Goal: Information Seeking & Learning: Compare options

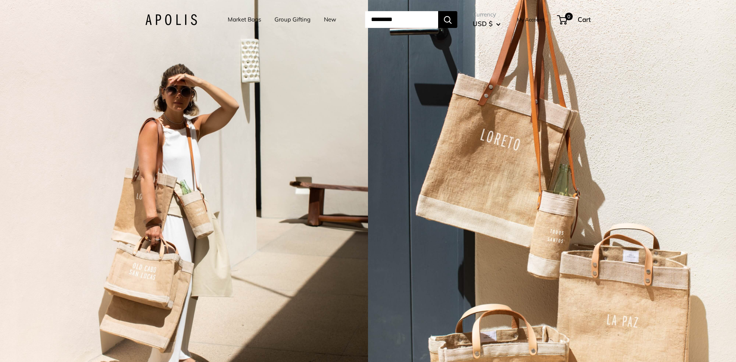
click at [238, 21] on link "Market Bags" at bounding box center [244, 19] width 33 height 11
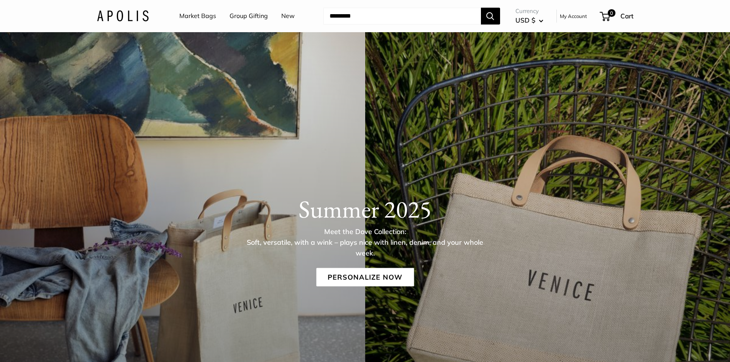
click at [286, 18] on link "New" at bounding box center [287, 15] width 13 height 11
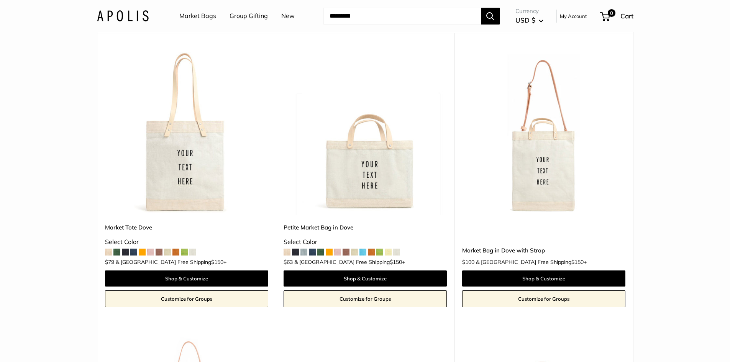
scroll to position [77, 0]
click at [108, 254] on span at bounding box center [108, 251] width 7 height 7
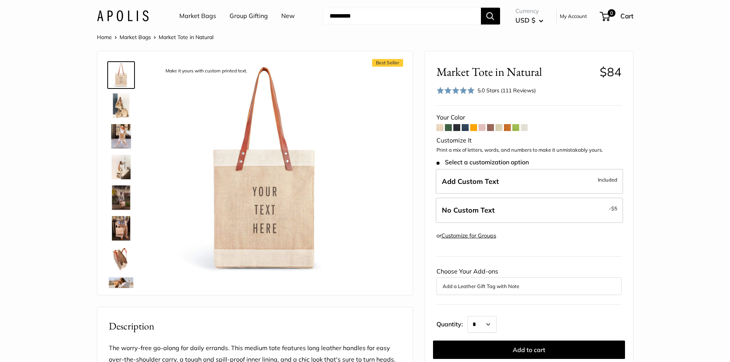
click at [465, 127] on span at bounding box center [465, 127] width 7 height 7
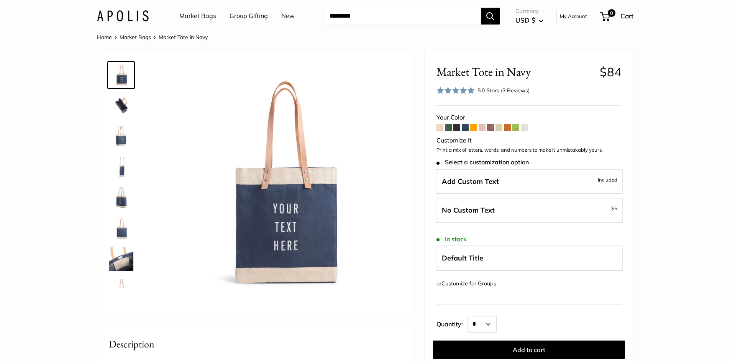
click at [482, 127] on span at bounding box center [482, 127] width 7 height 7
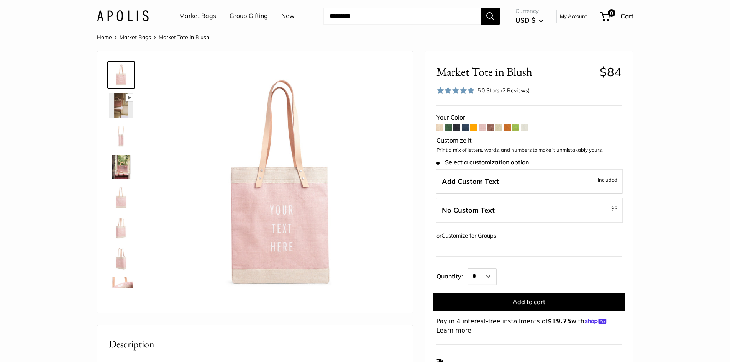
click at [517, 129] on span at bounding box center [515, 127] width 7 height 7
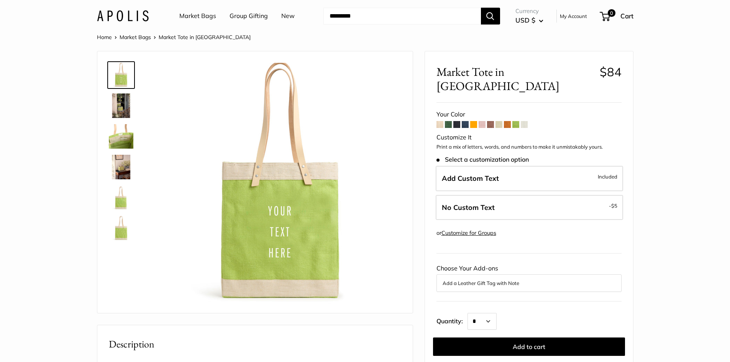
click at [500, 121] on span at bounding box center [499, 124] width 7 height 7
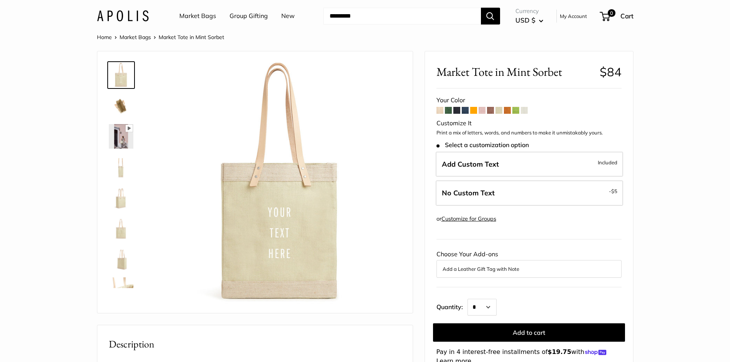
click at [440, 111] on span at bounding box center [440, 110] width 7 height 7
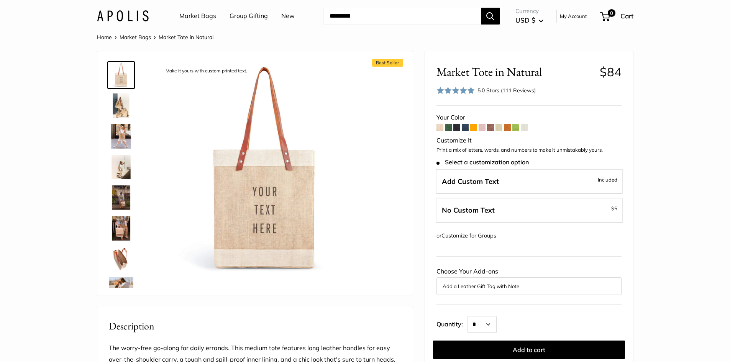
click at [524, 127] on span at bounding box center [524, 127] width 7 height 7
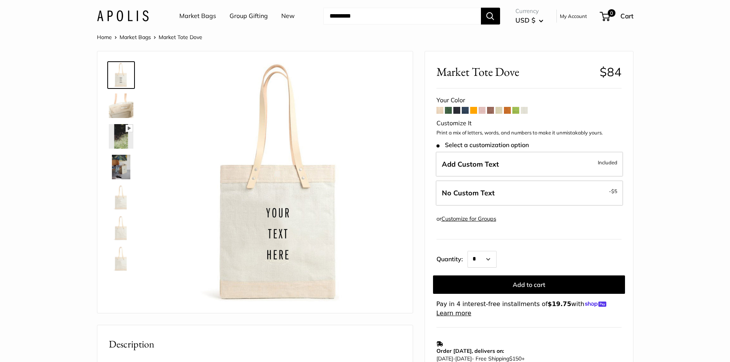
click at [500, 112] on span at bounding box center [499, 110] width 7 height 7
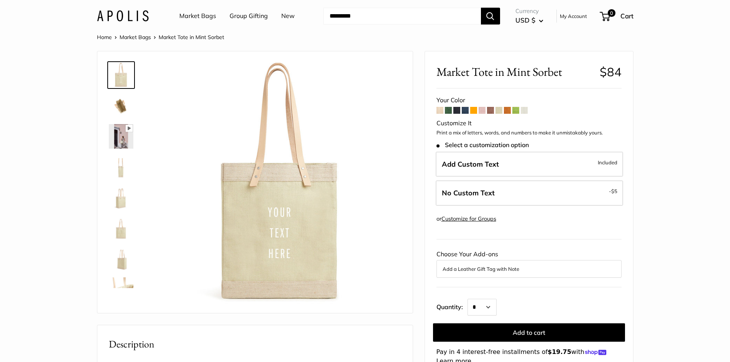
click at [490, 112] on span at bounding box center [490, 110] width 7 height 7
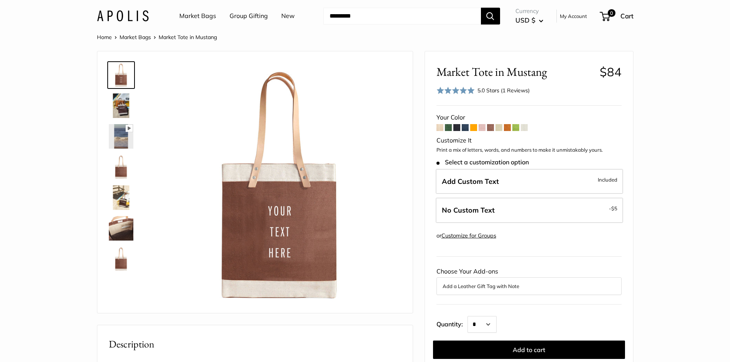
click at [483, 129] on span at bounding box center [482, 127] width 7 height 7
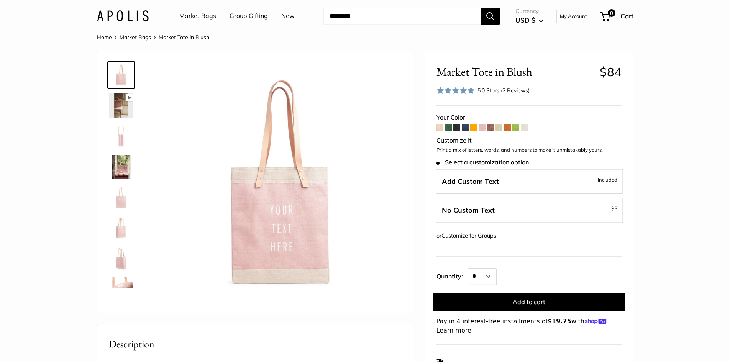
click at [440, 130] on span at bounding box center [440, 127] width 7 height 7
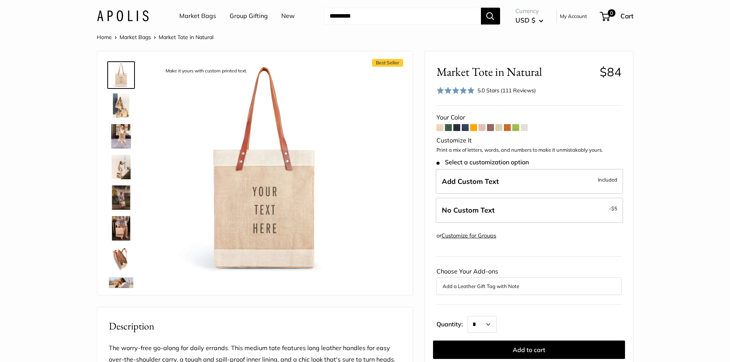
click at [525, 129] on span at bounding box center [524, 127] width 7 height 7
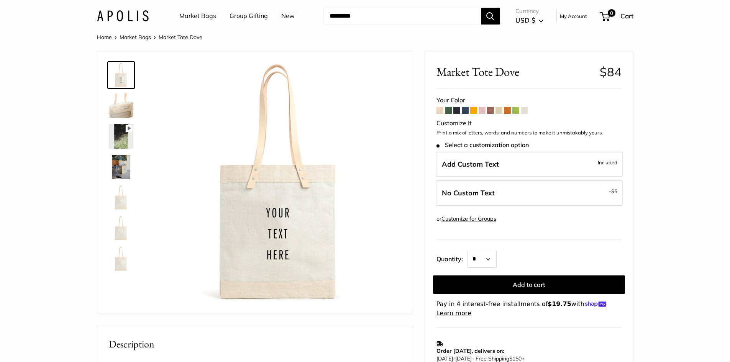
click at [499, 111] on span at bounding box center [499, 110] width 7 height 7
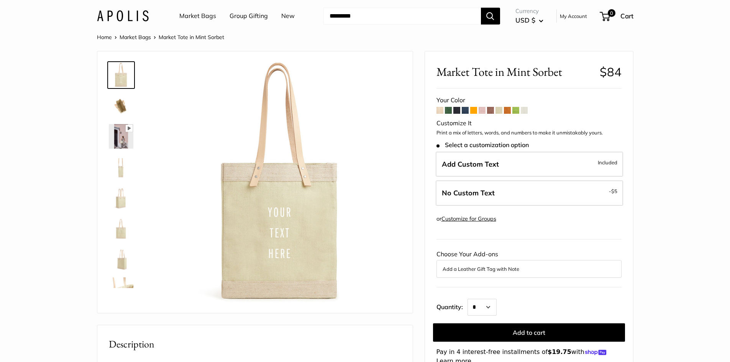
click at [525, 113] on span at bounding box center [524, 110] width 7 height 7
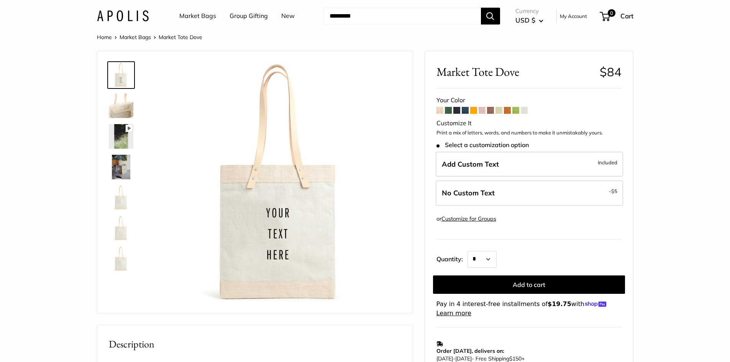
click at [440, 113] on span at bounding box center [440, 110] width 7 height 7
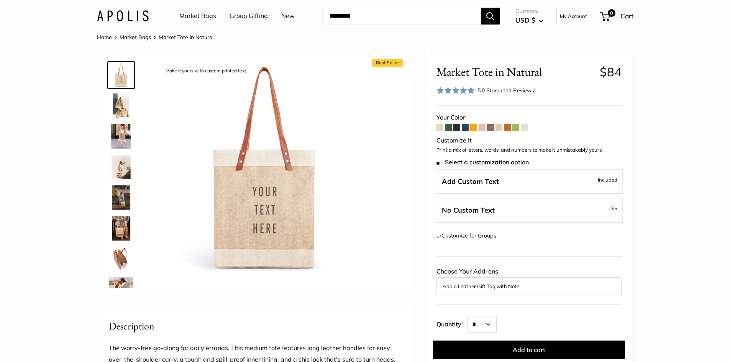
click at [448, 130] on span at bounding box center [448, 127] width 7 height 7
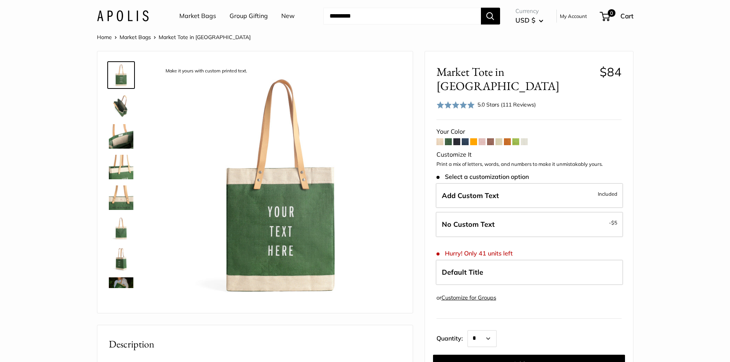
click at [482, 138] on span at bounding box center [482, 141] width 7 height 7
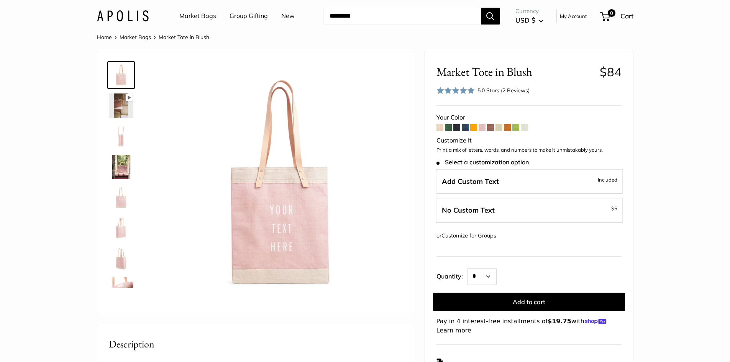
click at [500, 128] on span at bounding box center [499, 127] width 7 height 7
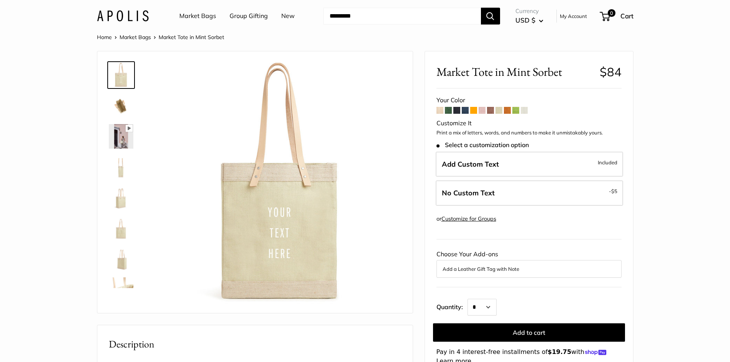
click at [491, 111] on span at bounding box center [490, 110] width 7 height 7
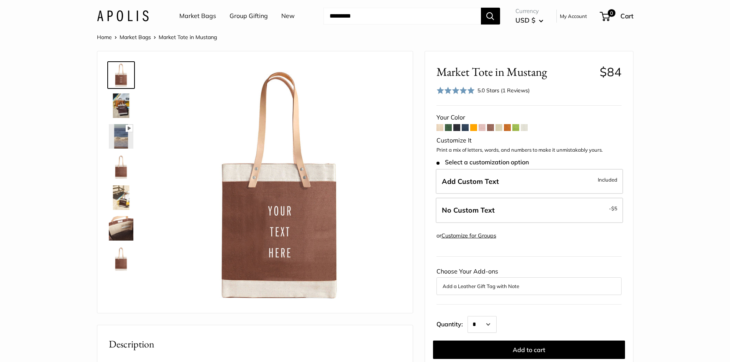
click at [527, 127] on span at bounding box center [524, 127] width 7 height 7
